Goal: Information Seeking & Learning: Find specific page/section

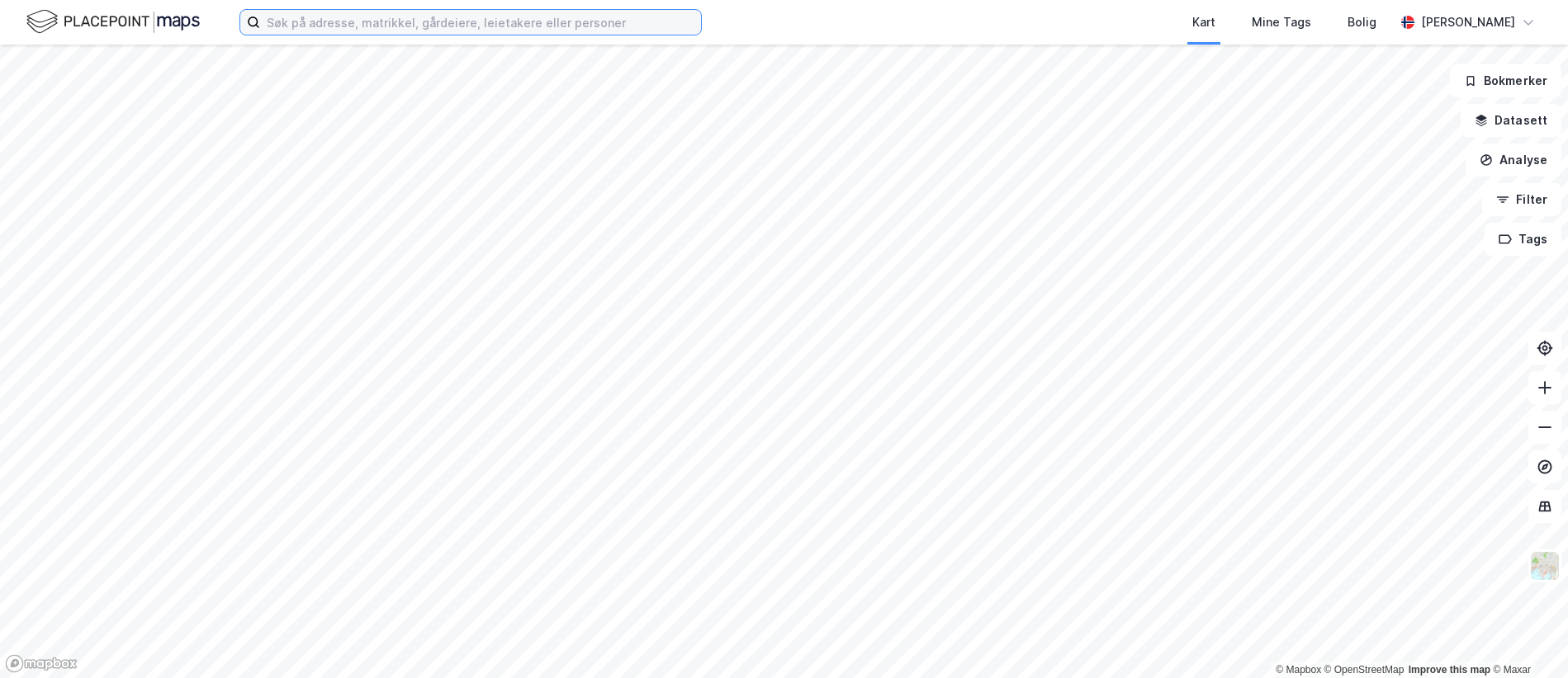
click at [364, 18] on input at bounding box center [481, 22] width 441 height 25
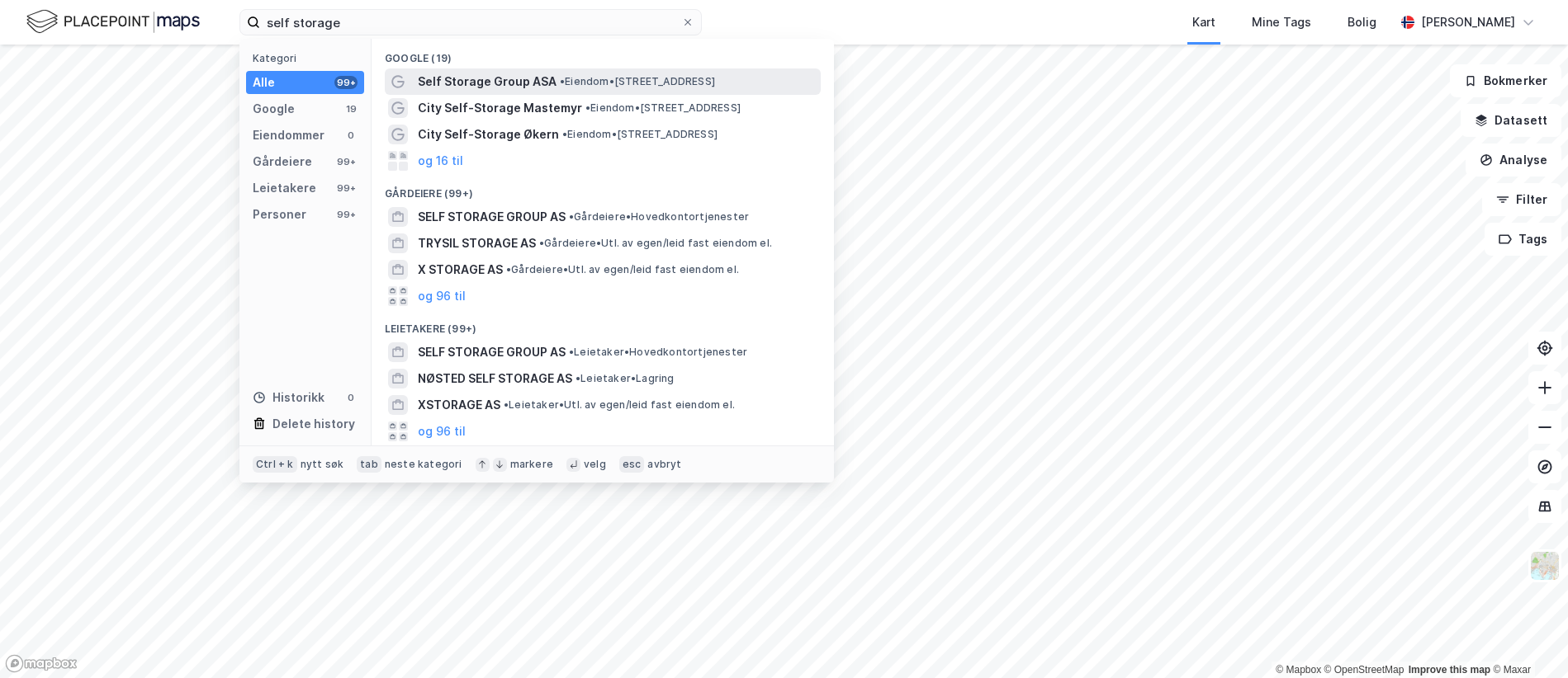
click at [641, 81] on span "• Eiendom • [STREET_ADDRESS]" at bounding box center [637, 82] width 155 height 14
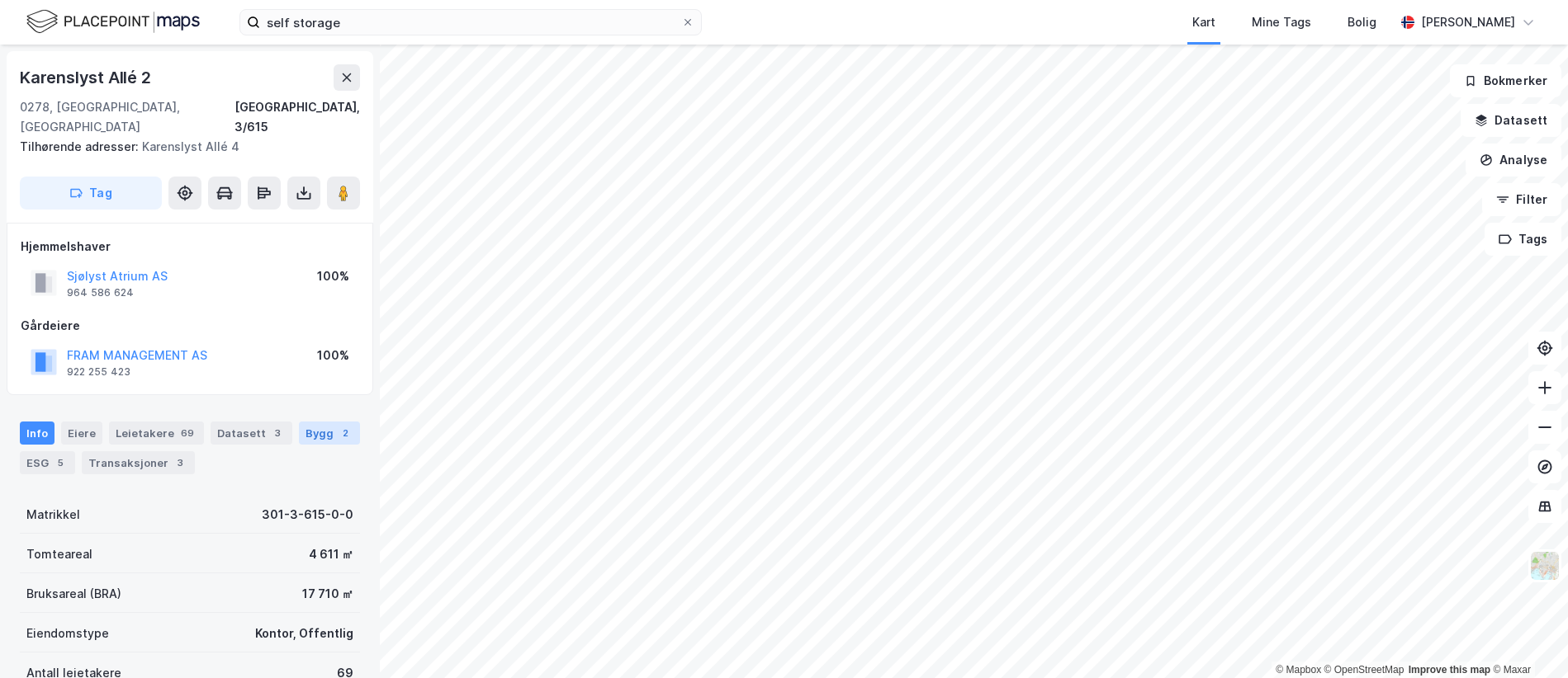
click at [304, 422] on div "Bygg 2" at bounding box center [330, 433] width 61 height 23
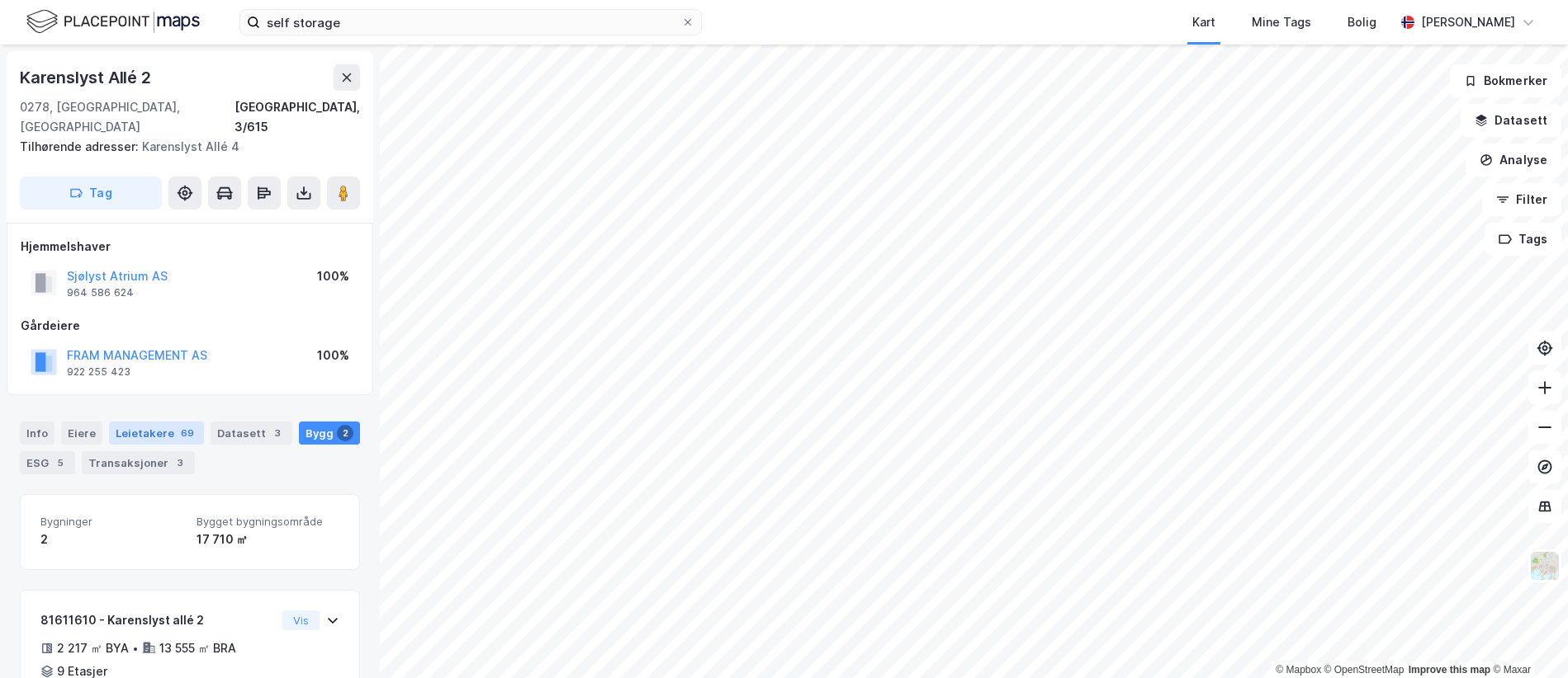
click at [142, 422] on div "Leietakere 69" at bounding box center [157, 433] width 95 height 23
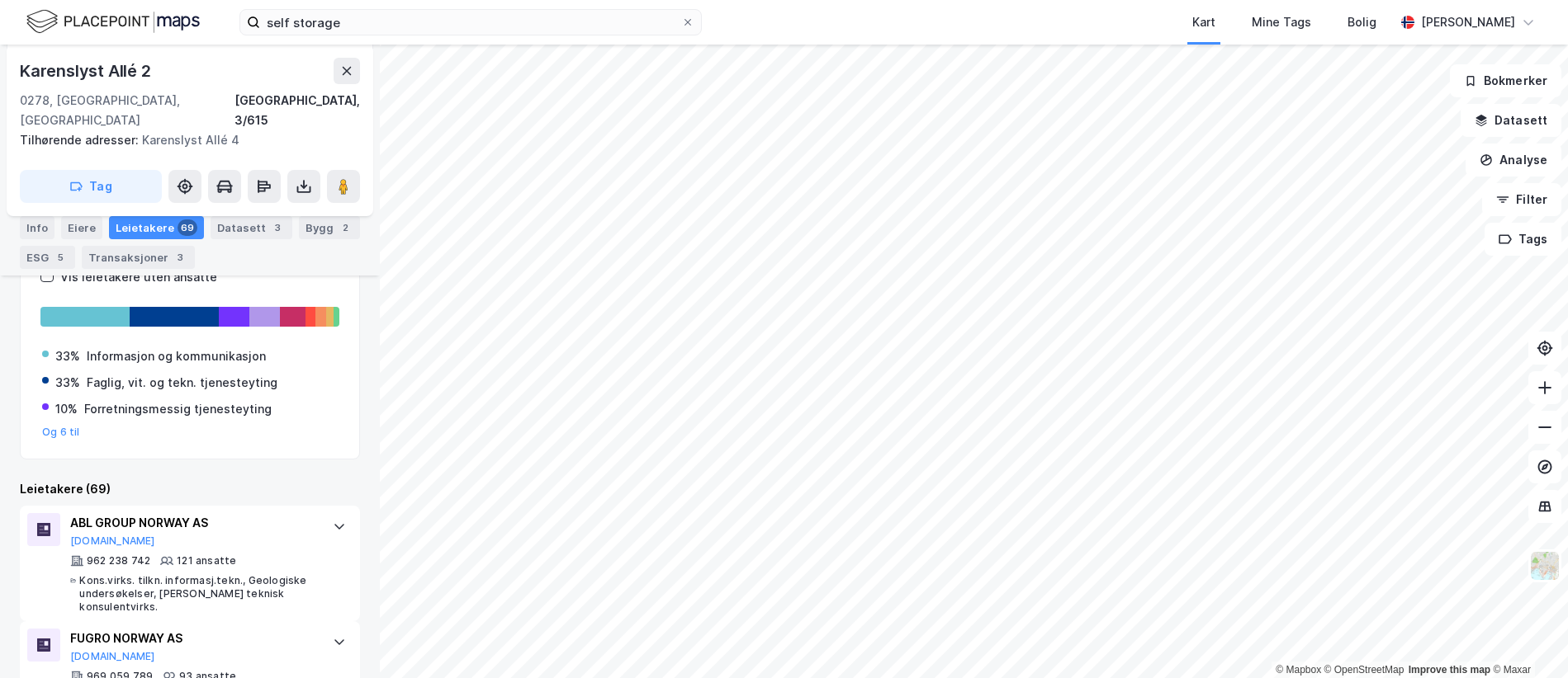
scroll to position [197, 0]
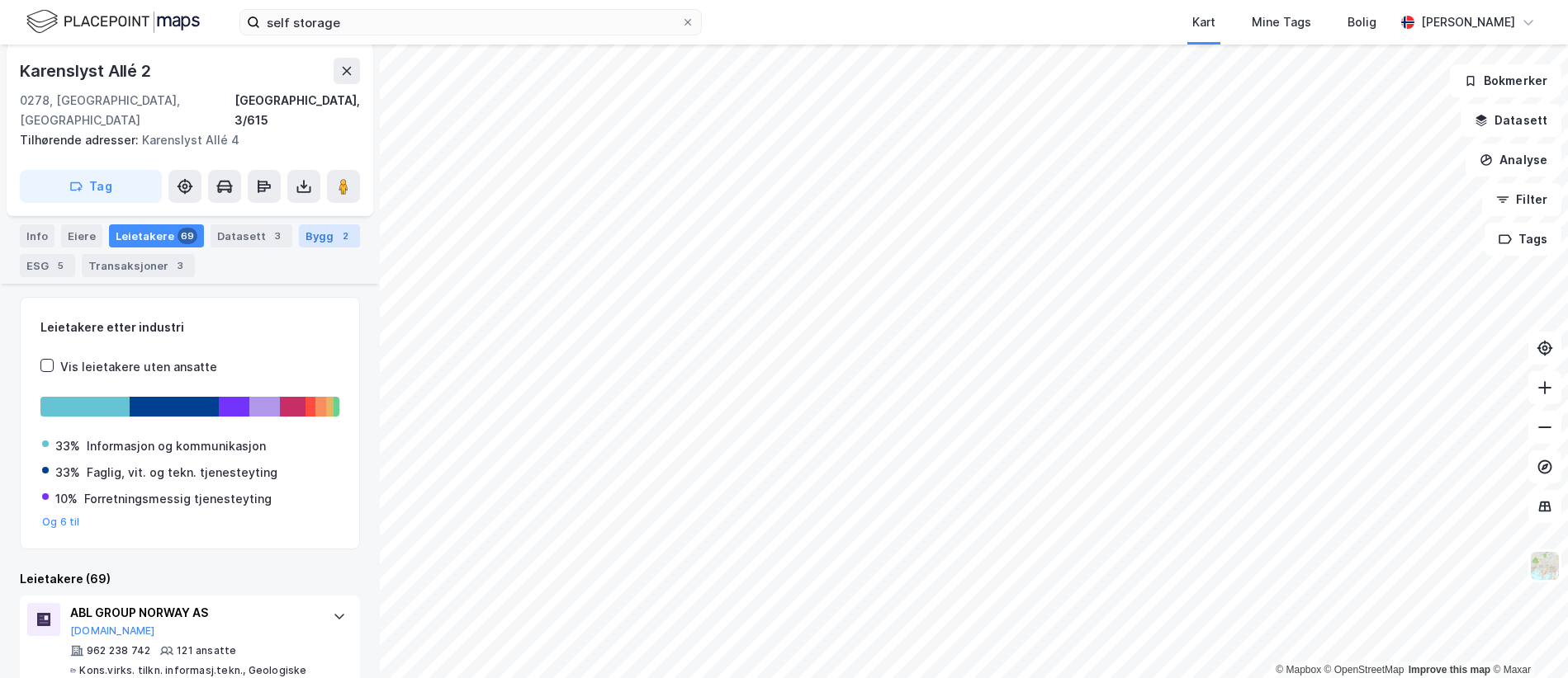
click at [299, 234] on div "Bygg 2" at bounding box center [330, 236] width 61 height 23
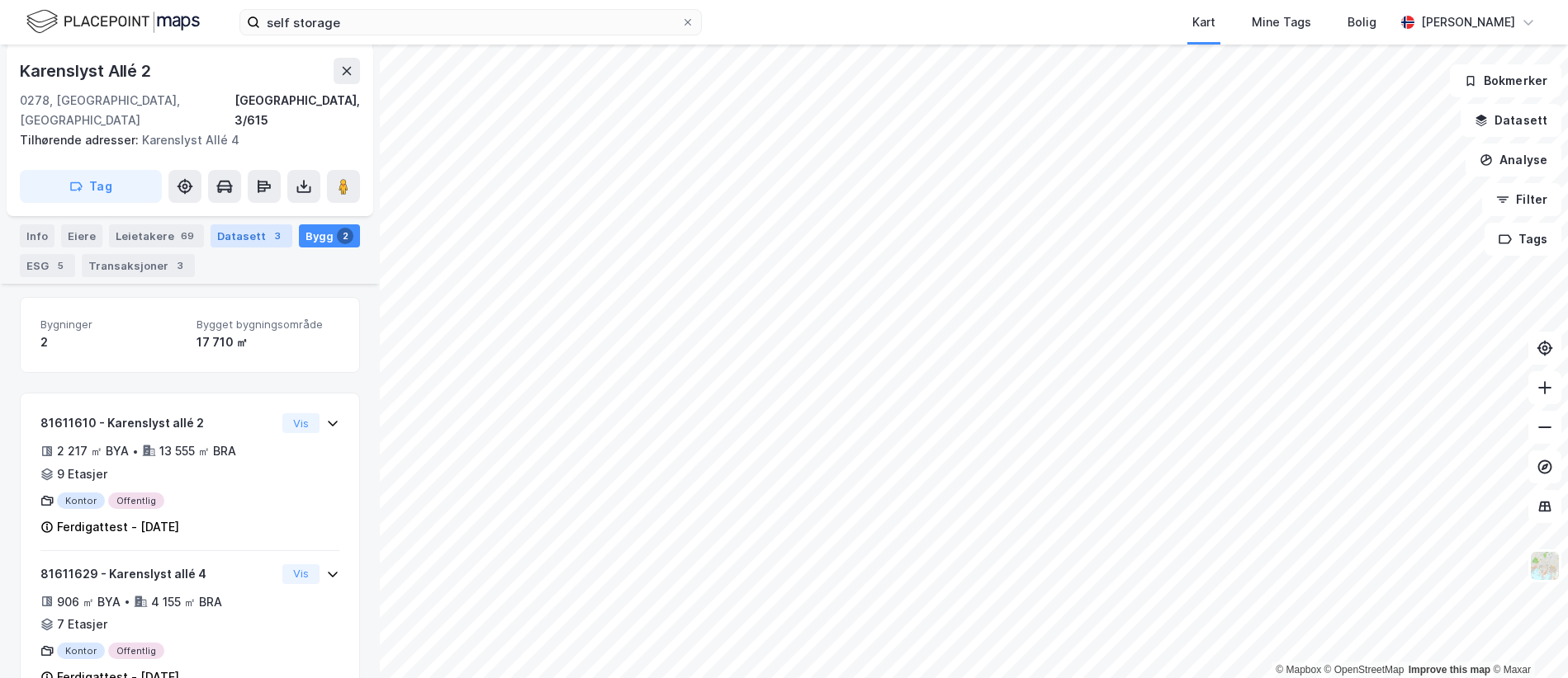
click at [255, 225] on div "Datasett 3" at bounding box center [251, 236] width 81 height 23
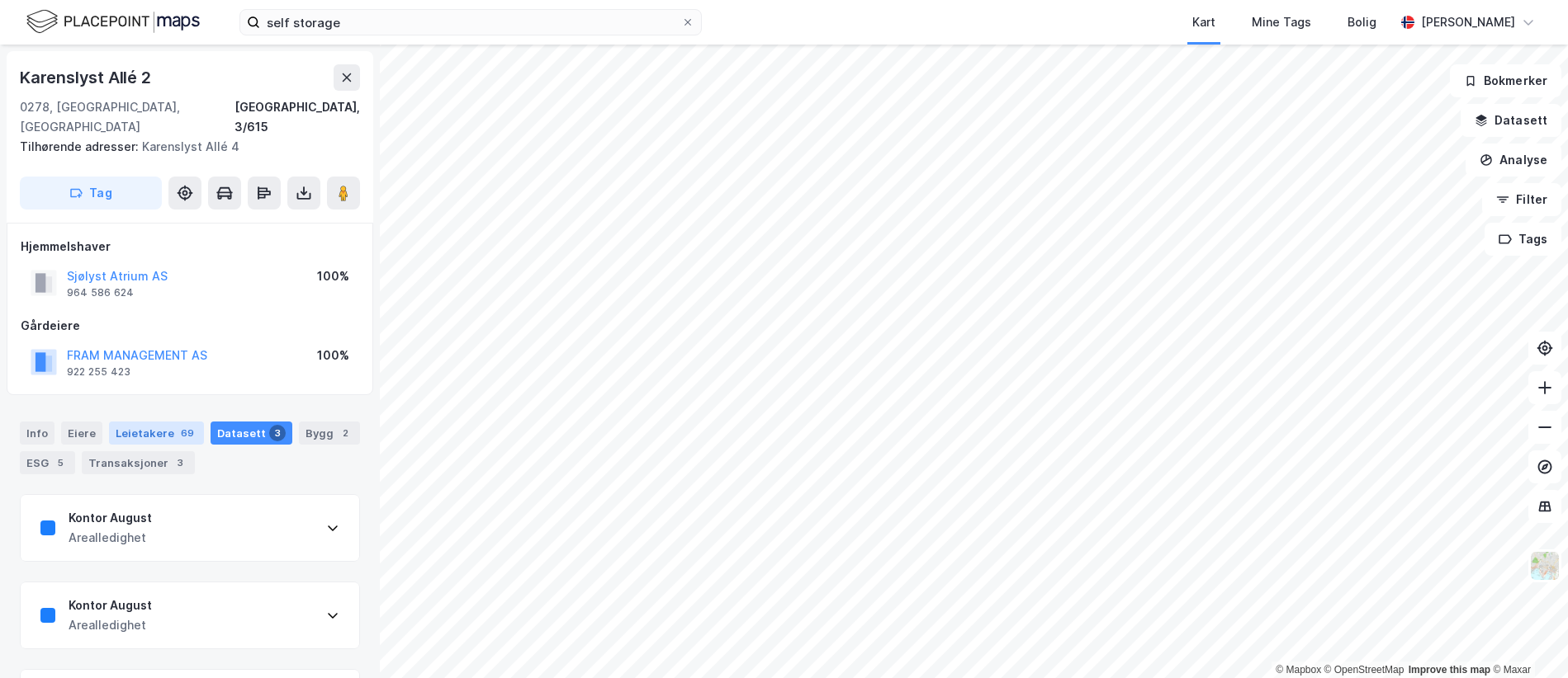
click at [167, 422] on div "Leietakere 69" at bounding box center [157, 433] width 95 height 23
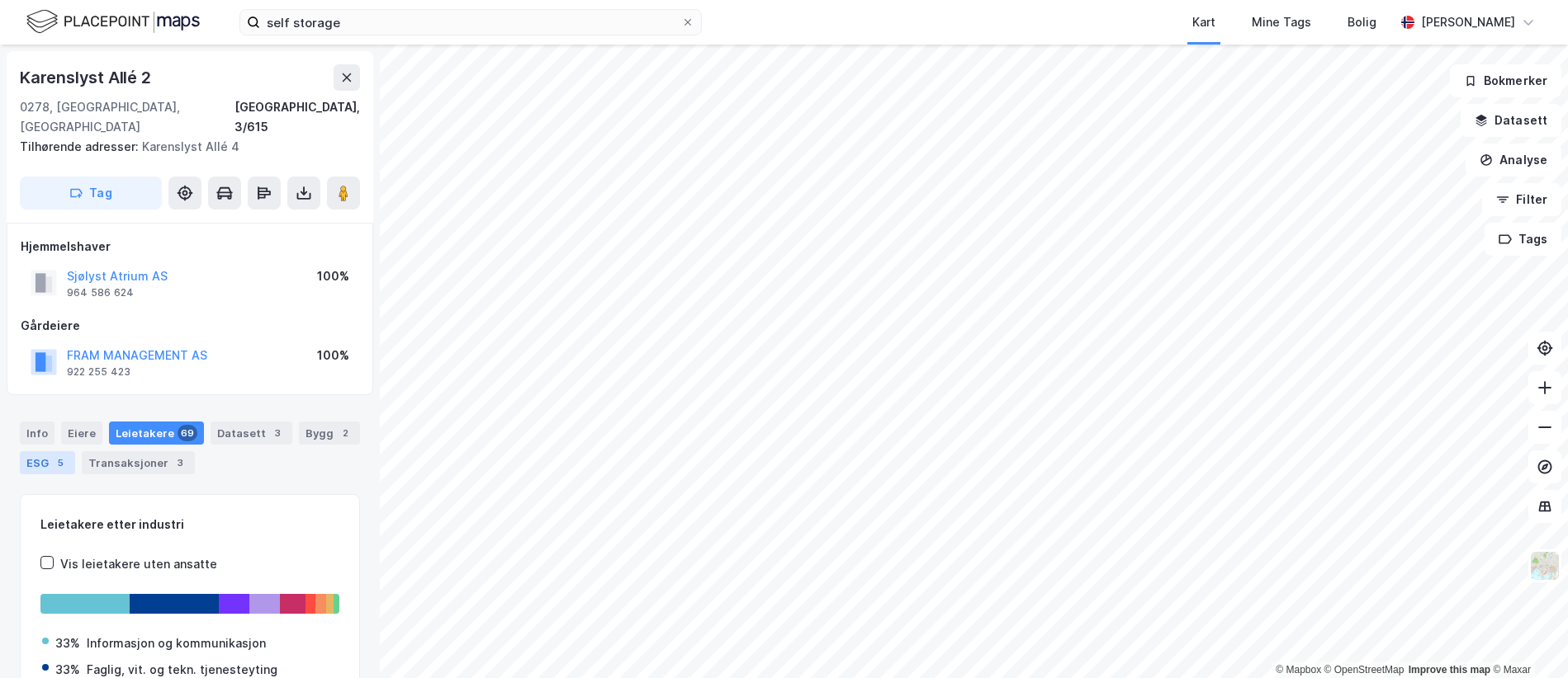
click at [61, 455] on div "5" at bounding box center [59, 463] width 16 height 16
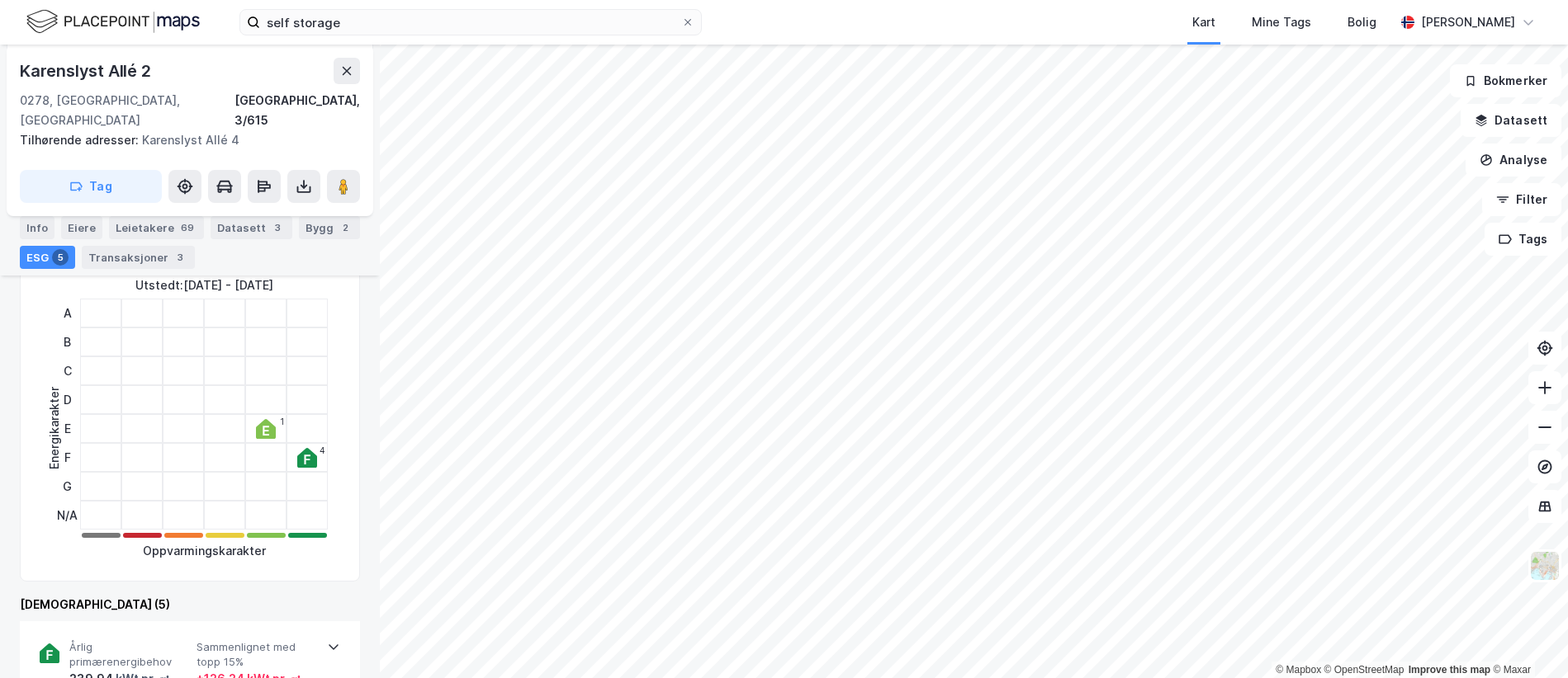
scroll to position [247, 0]
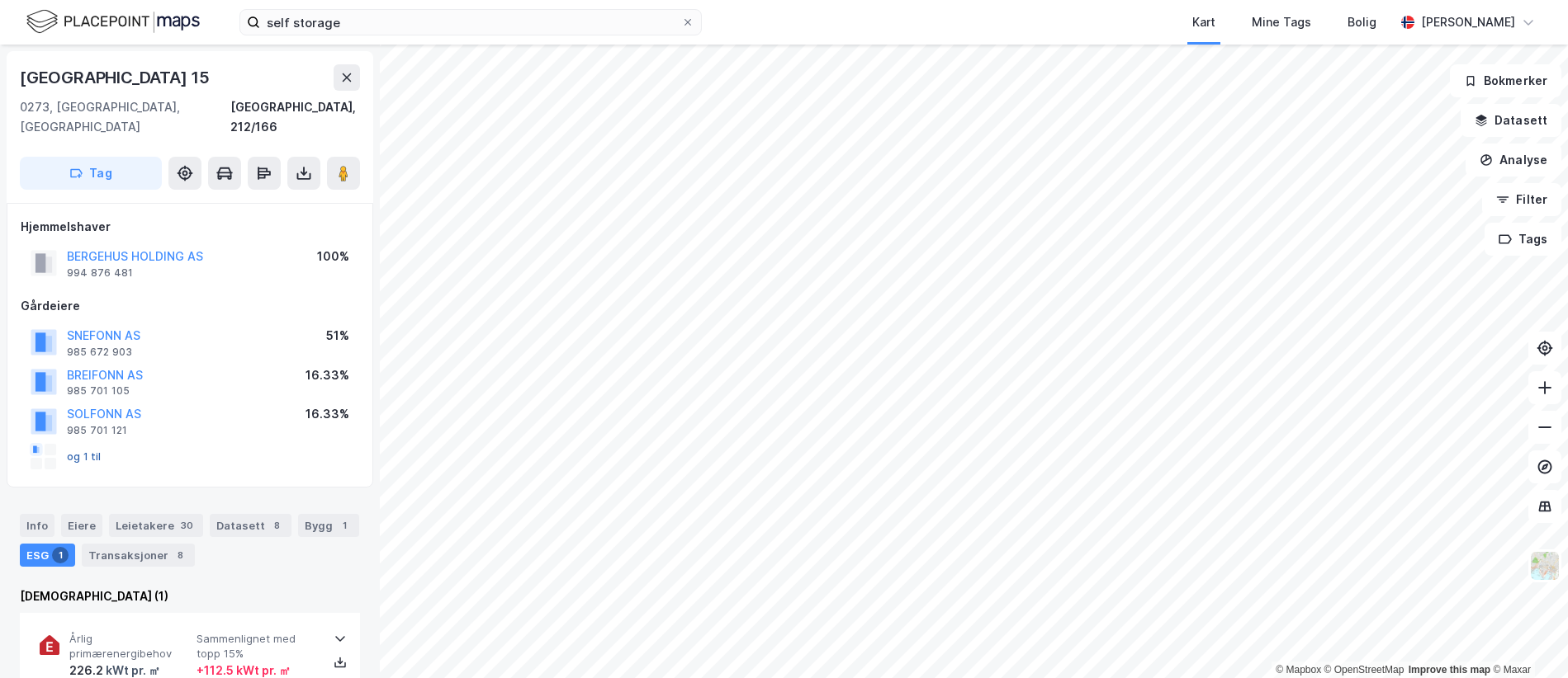
click at [0, 0] on button "og 1 til" at bounding box center [0, 0] width 0 height 0
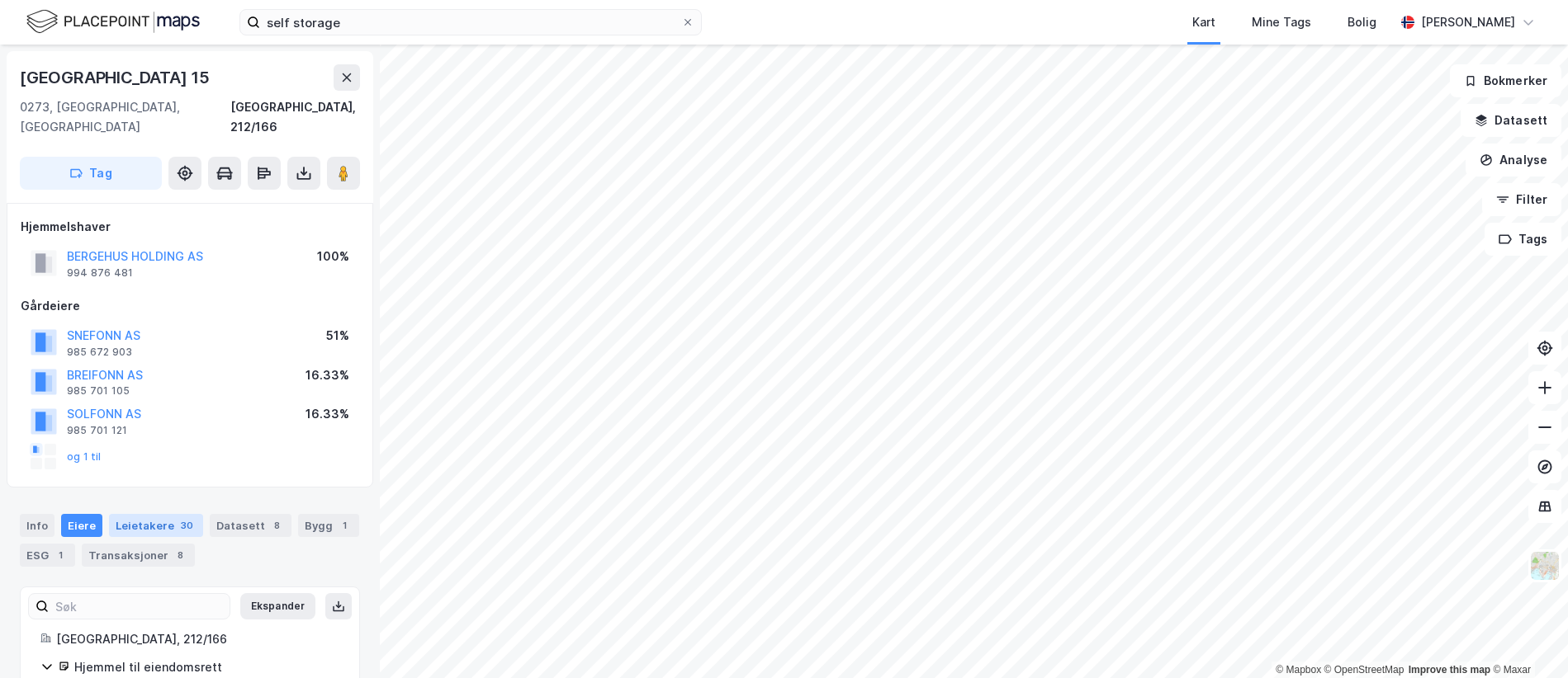
click at [163, 514] on div "Leietakere 30" at bounding box center [156, 525] width 94 height 23
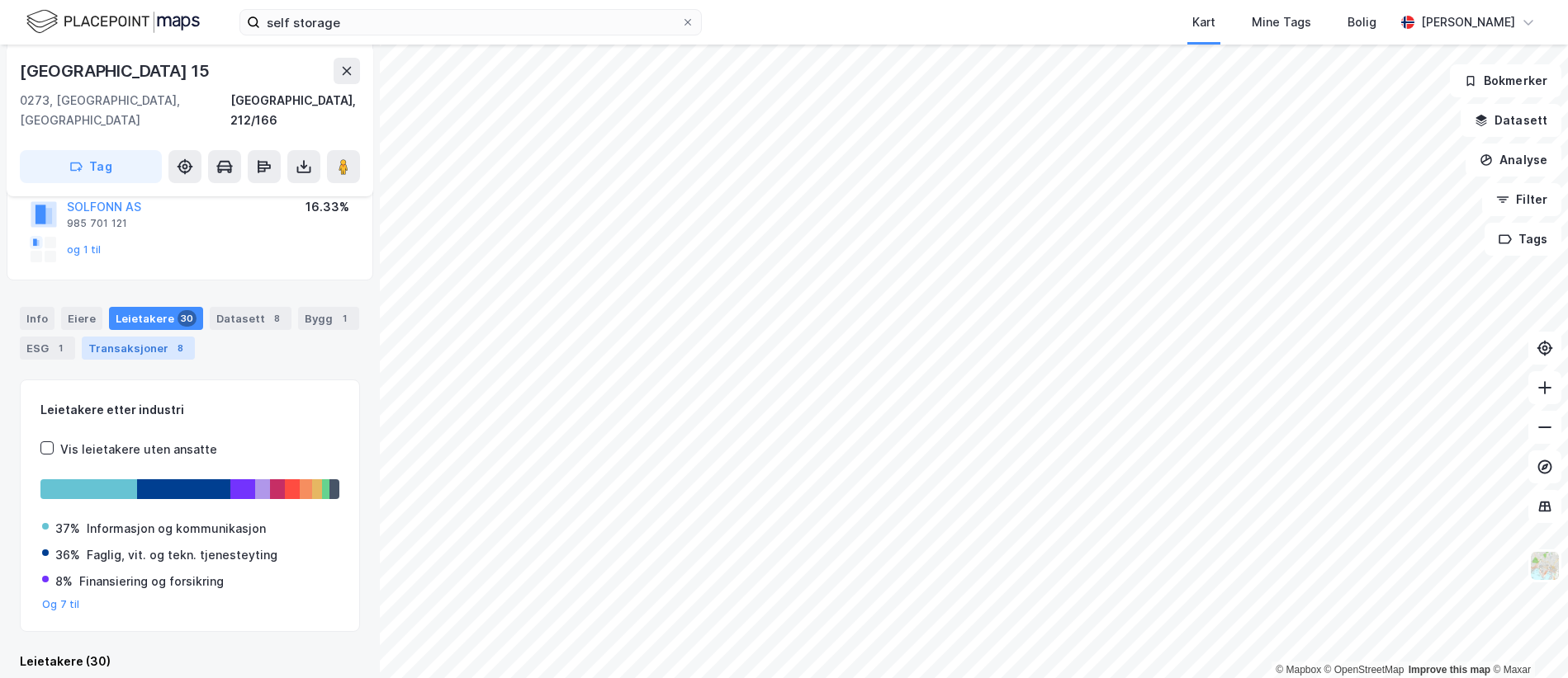
click at [148, 336] on div "Transaksjoner 8" at bounding box center [137, 347] width 113 height 23
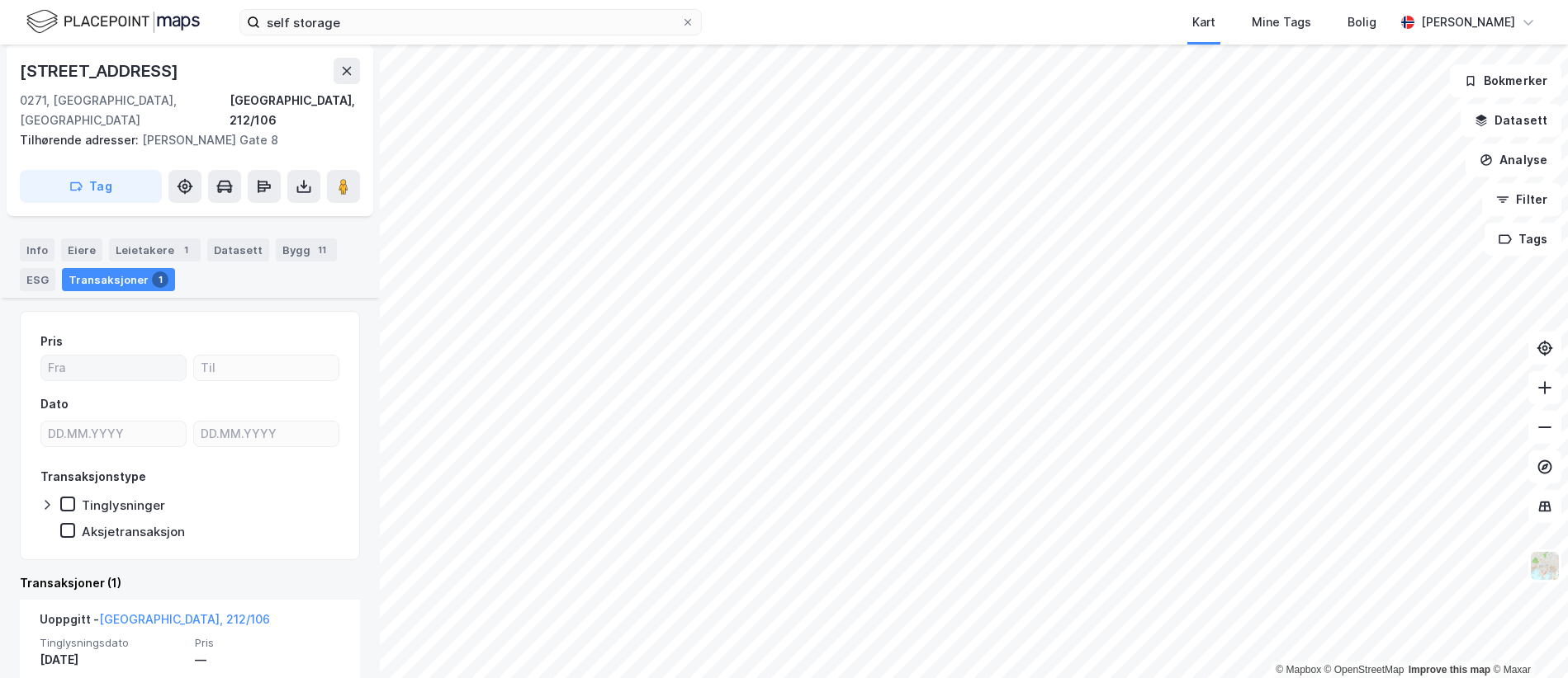
scroll to position [103, 0]
click at [159, 235] on div "Leietakere 1" at bounding box center [155, 246] width 92 height 23
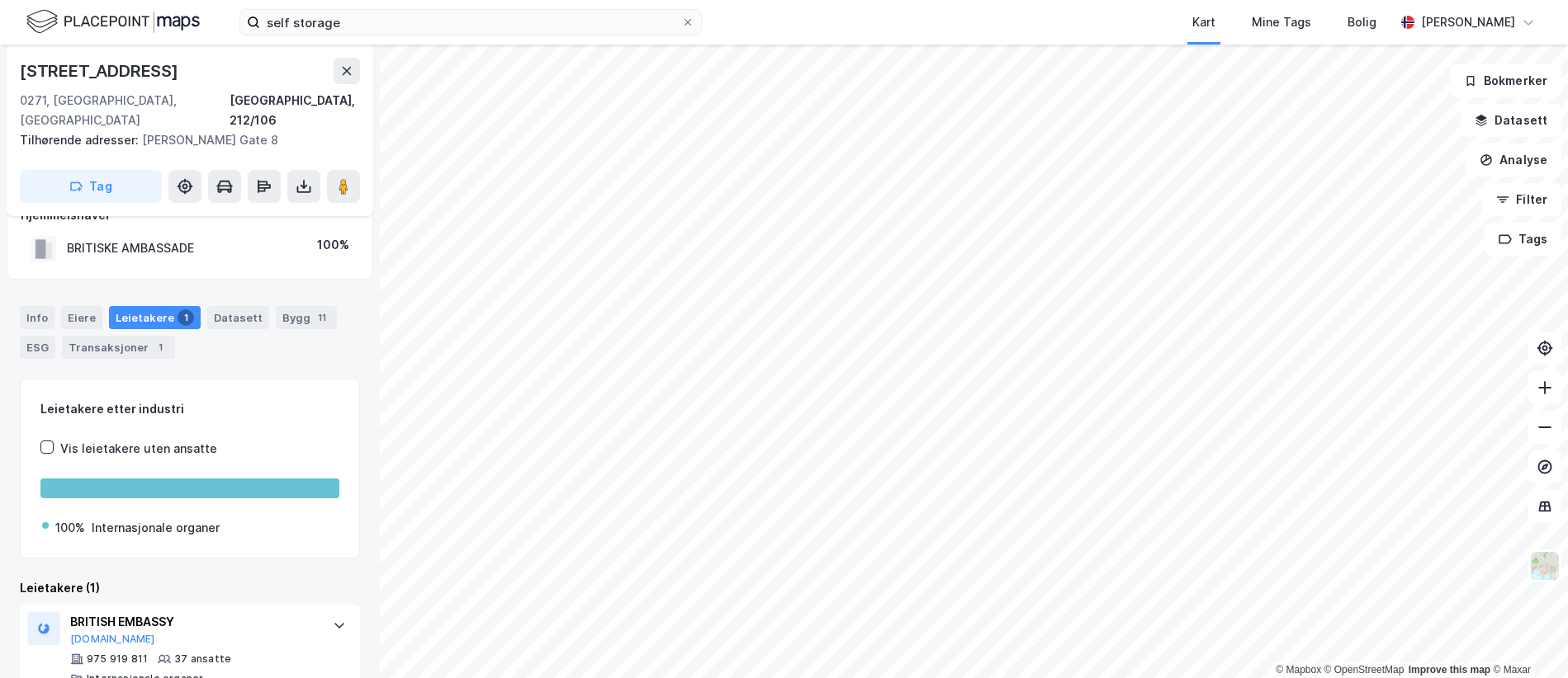
scroll to position [47, 0]
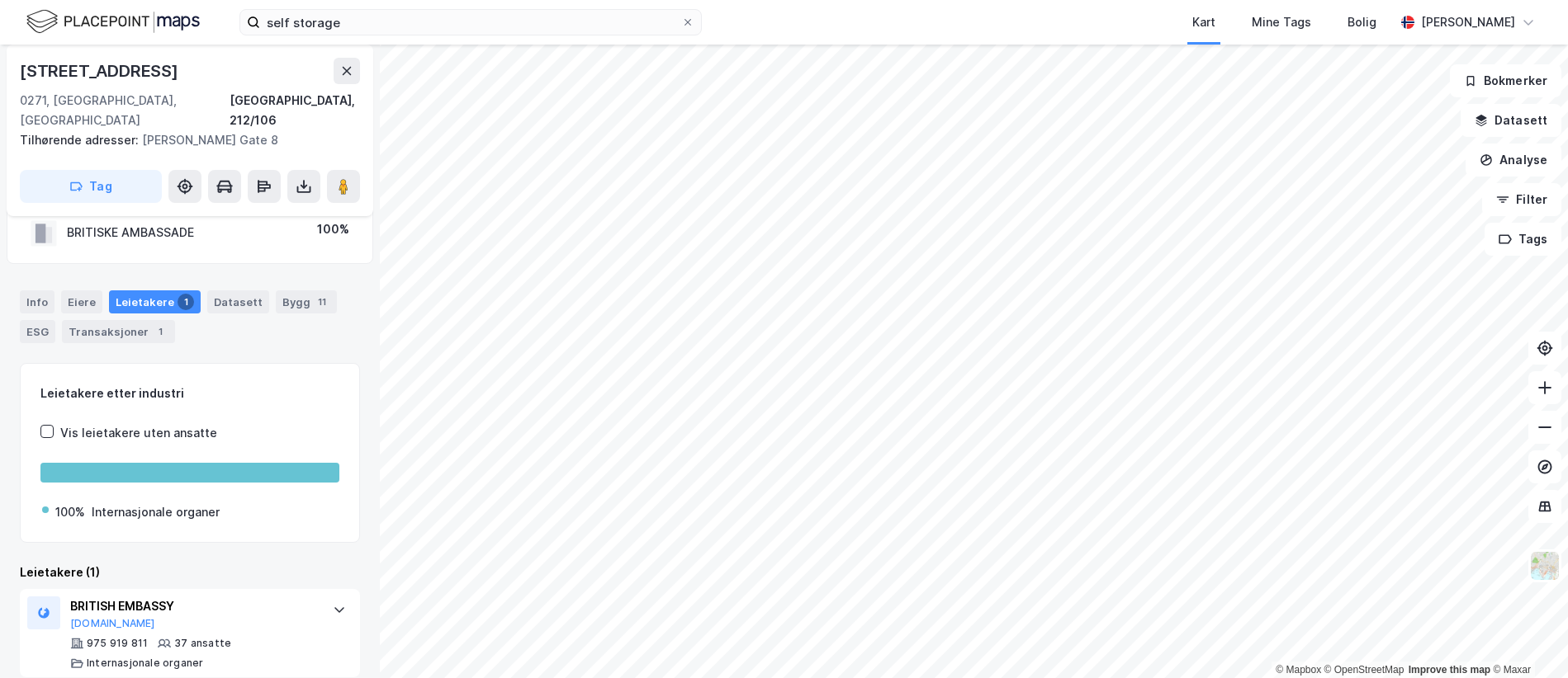
scroll to position [47, 0]
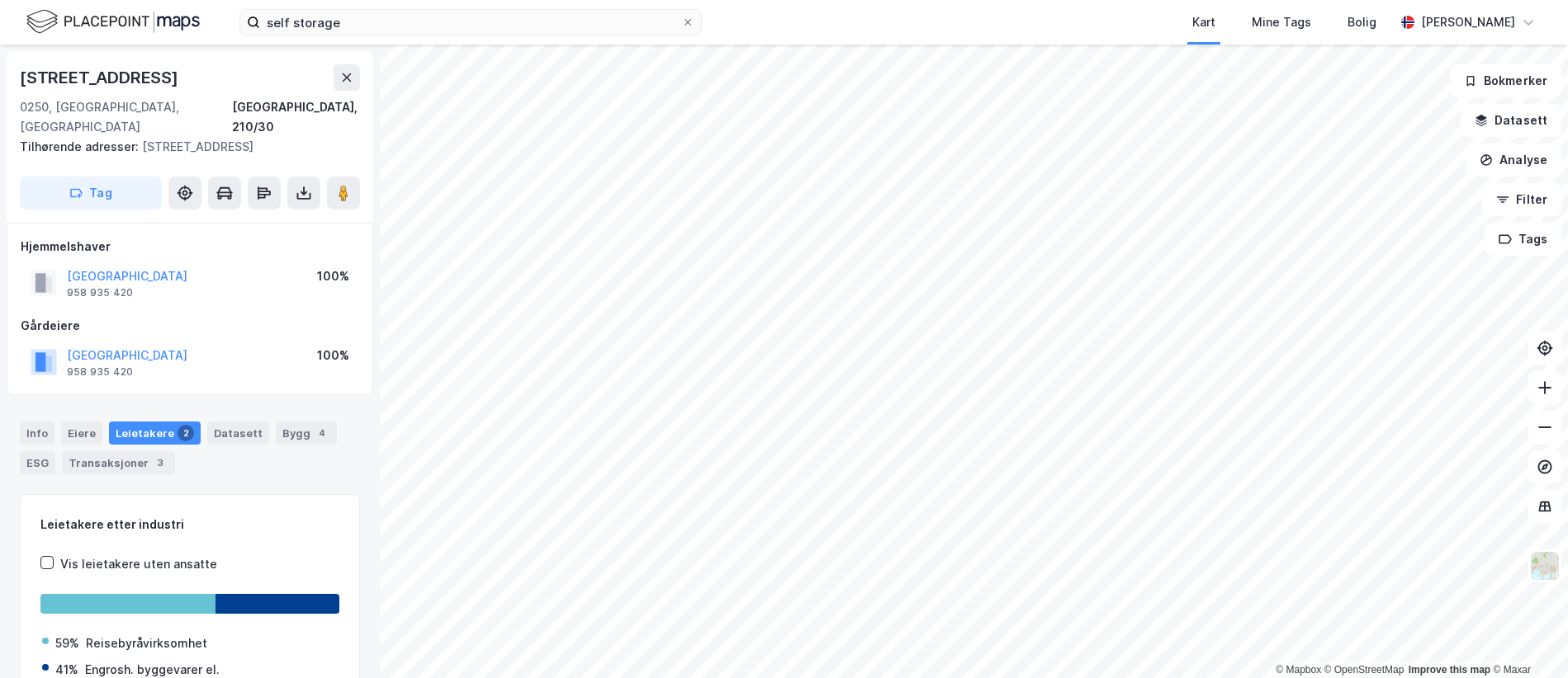
scroll to position [1, 0]
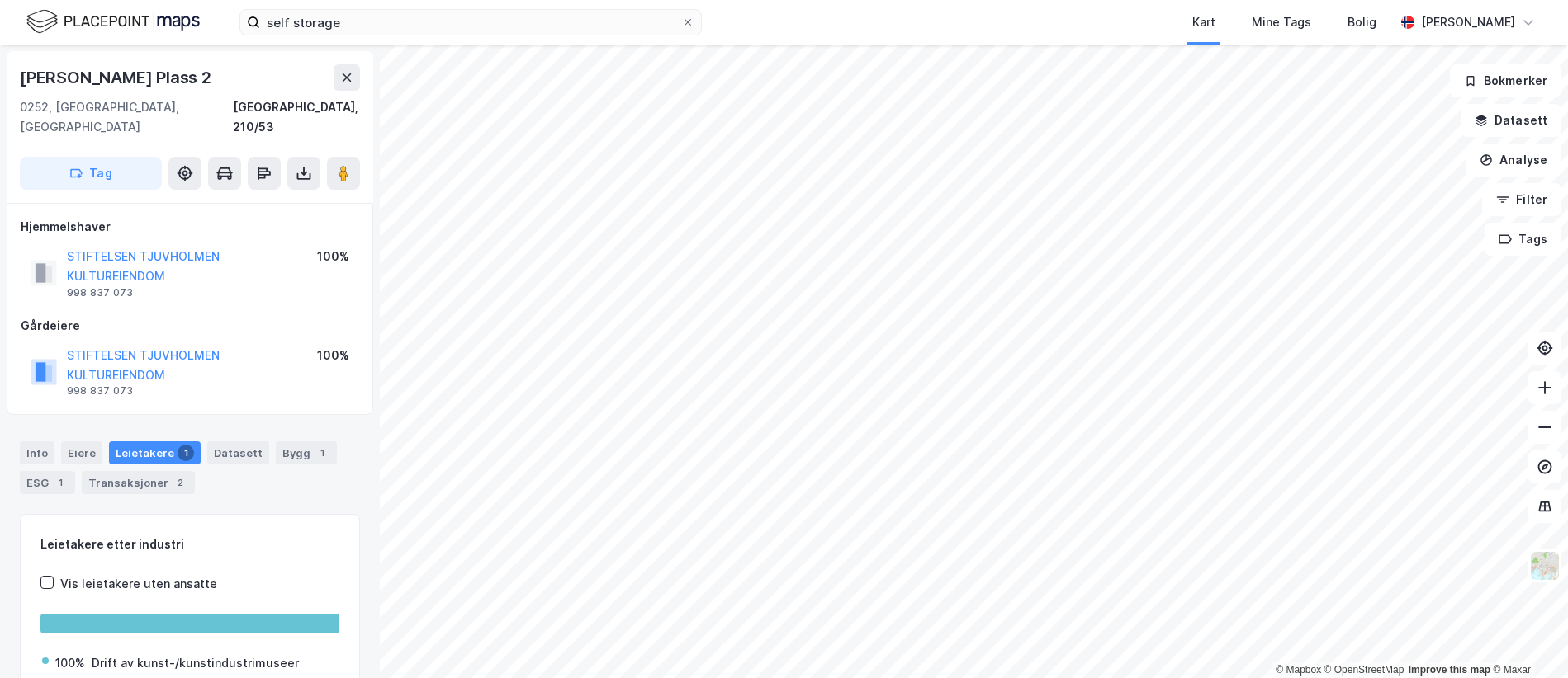
scroll to position [1, 0]
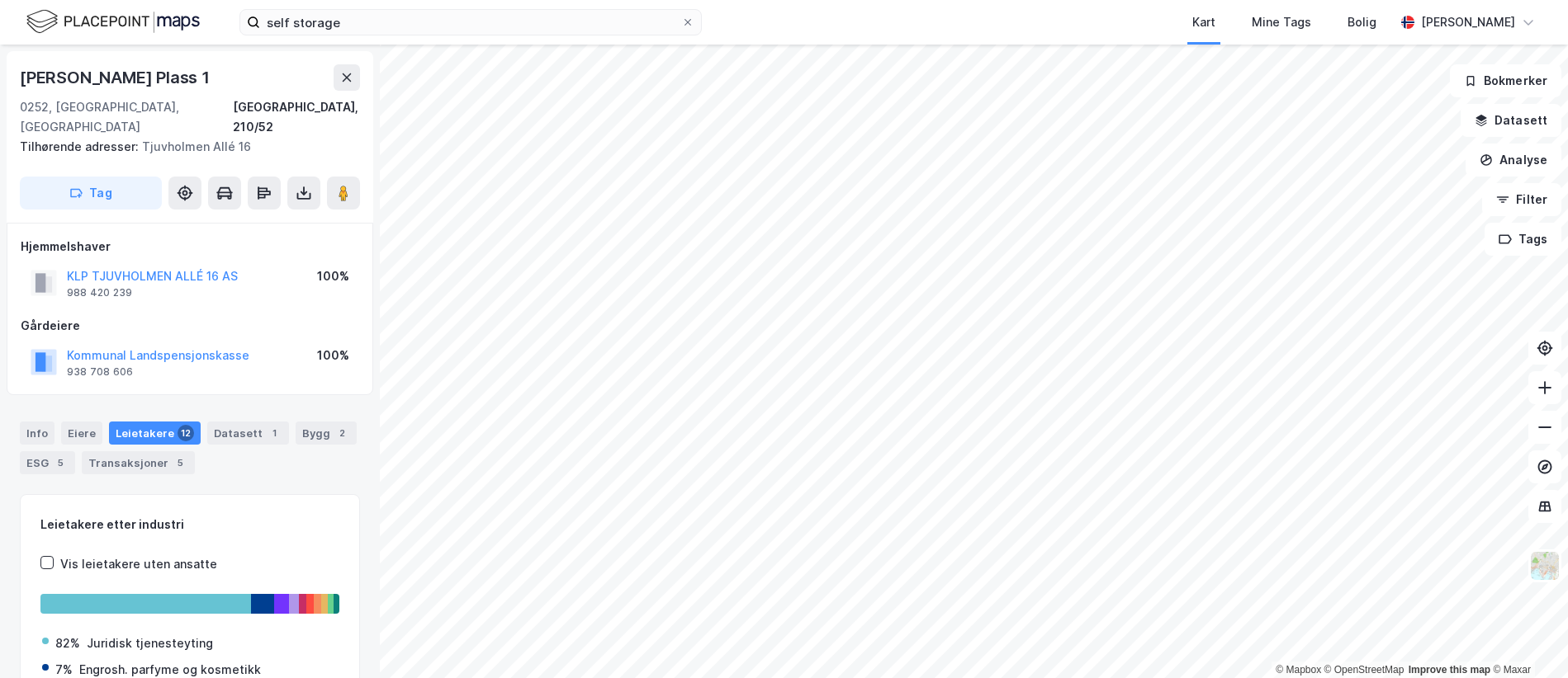
scroll to position [1, 0]
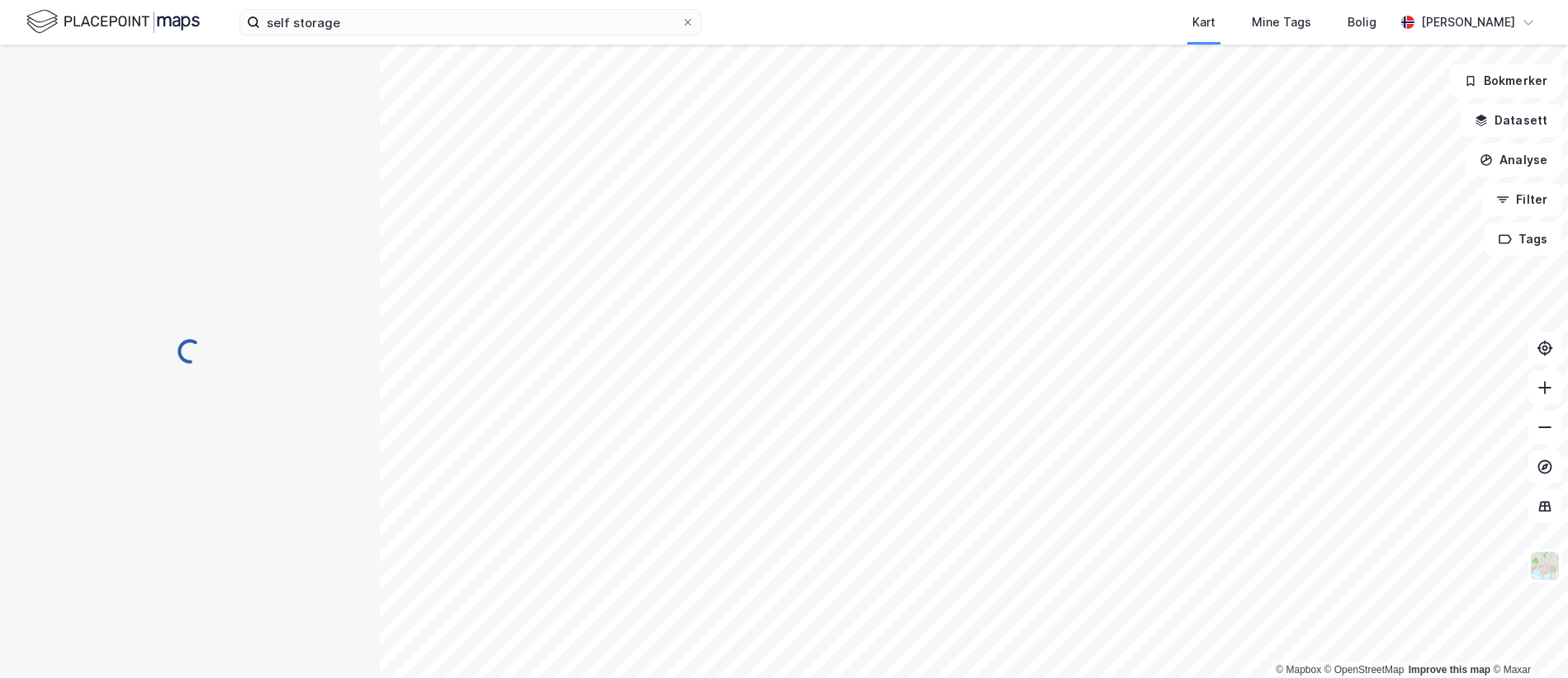
scroll to position [1, 0]
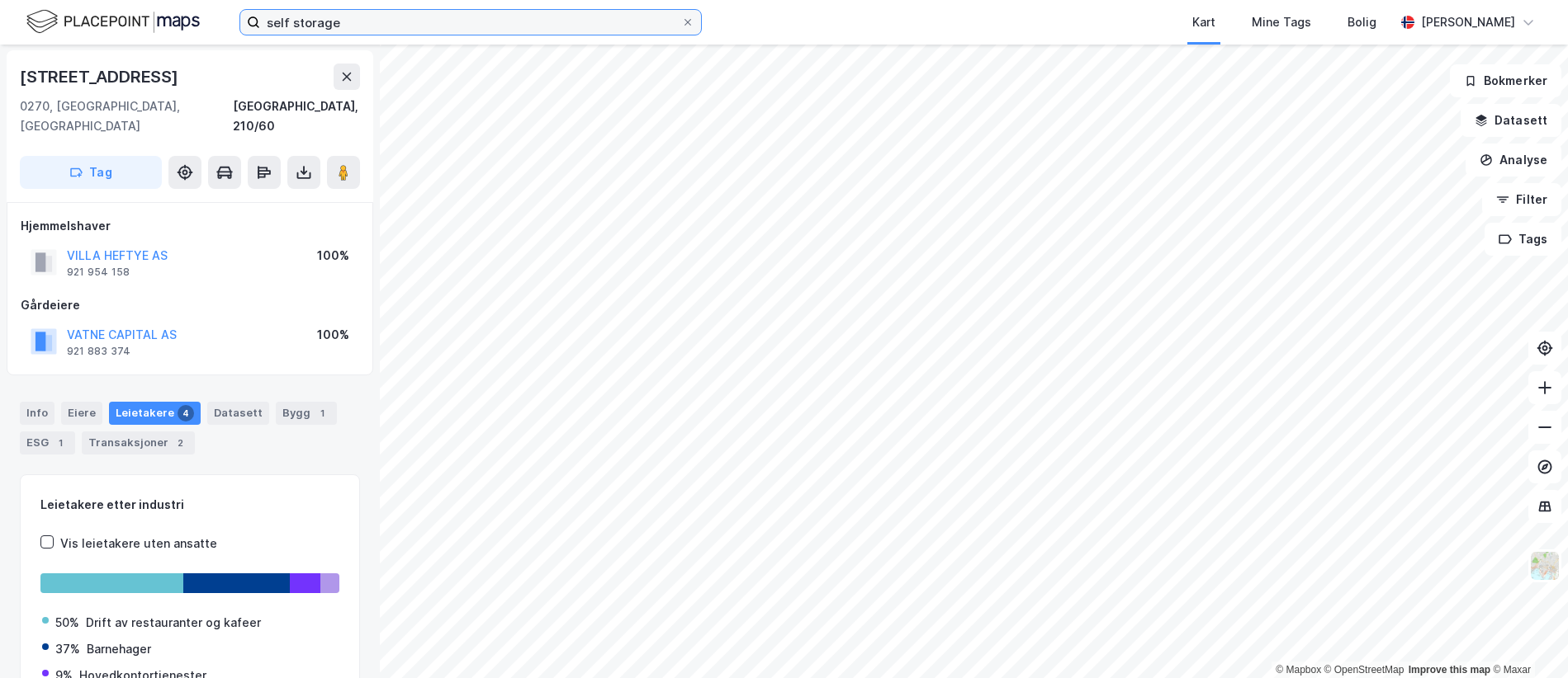
click at [365, 25] on input "self storage" at bounding box center [471, 22] width 421 height 25
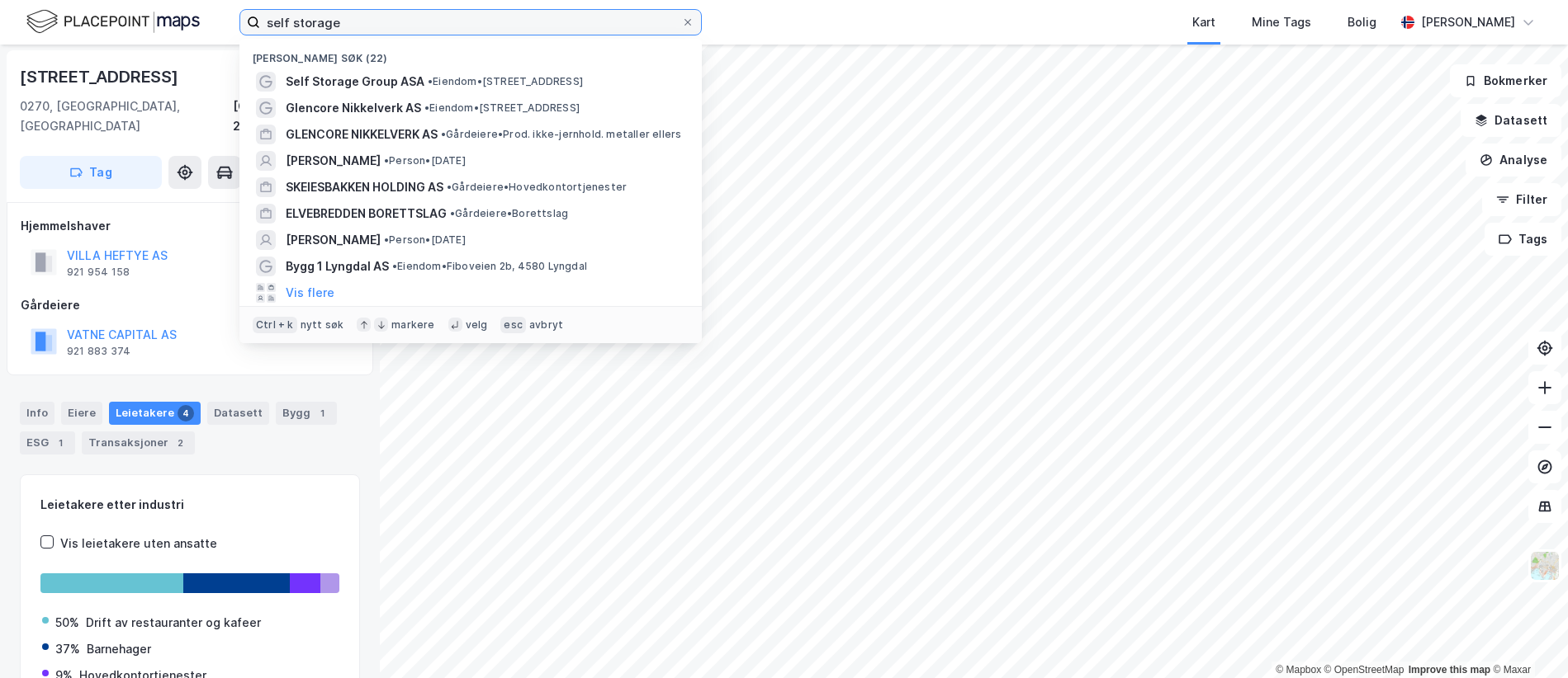
click at [368, 24] on input "self storage" at bounding box center [471, 22] width 421 height 25
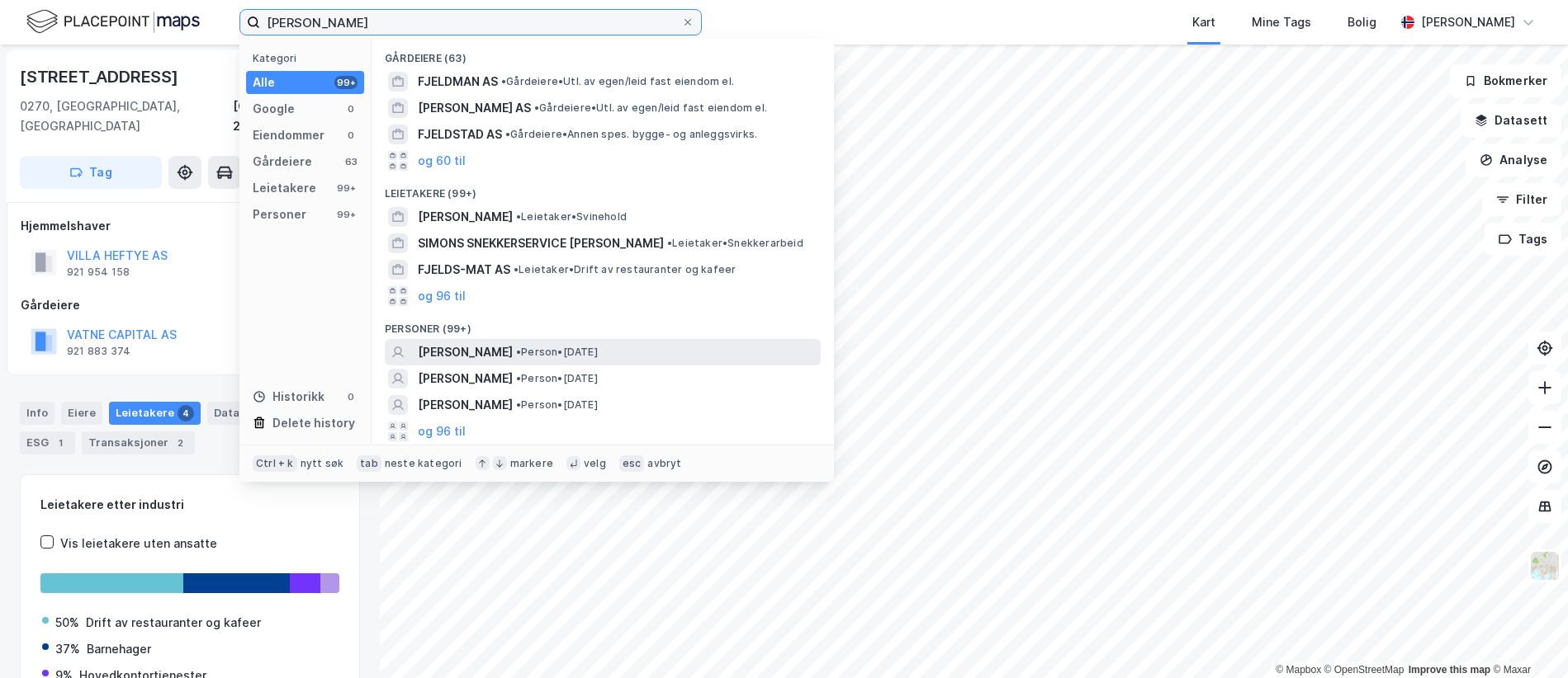
type input "[PERSON_NAME]"
click at [521, 347] on span "•" at bounding box center [519, 352] width 5 height 13
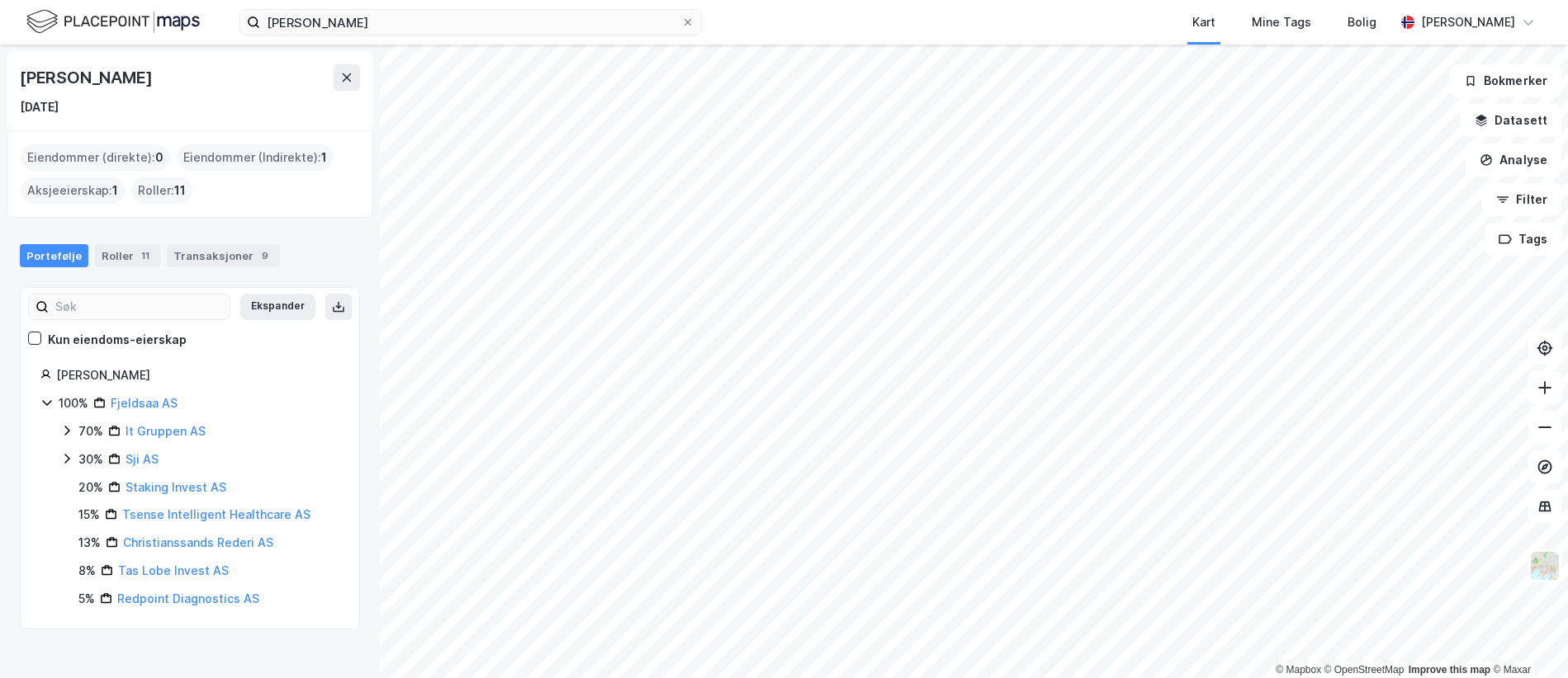
click at [282, 156] on div "Eiendommer (Indirekte) : 1" at bounding box center [254, 157] width 157 height 26
